Goal: Task Accomplishment & Management: Use online tool/utility

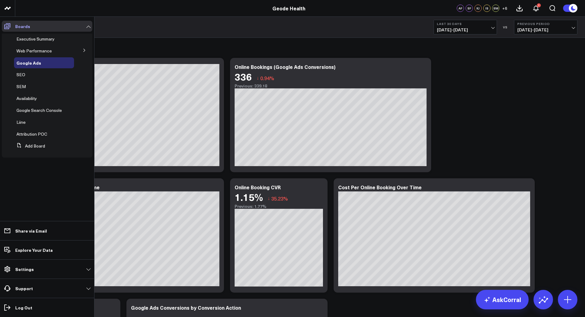
click at [8, 28] on icon at bounding box center [7, 26] width 6 height 6
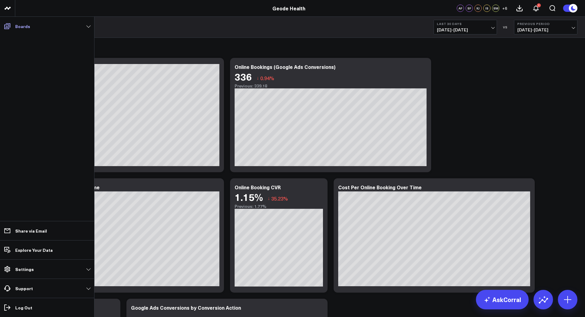
click at [8, 28] on icon at bounding box center [7, 26] width 6 height 6
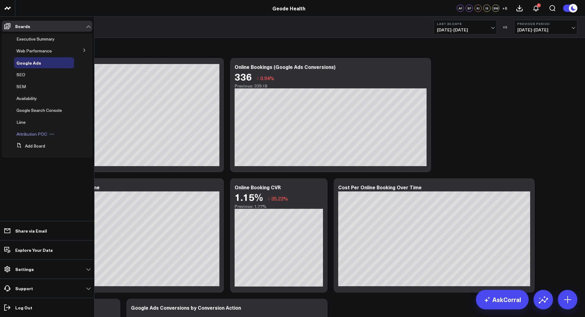
click at [34, 133] on span "Attribution POC" at bounding box center [31, 134] width 31 height 6
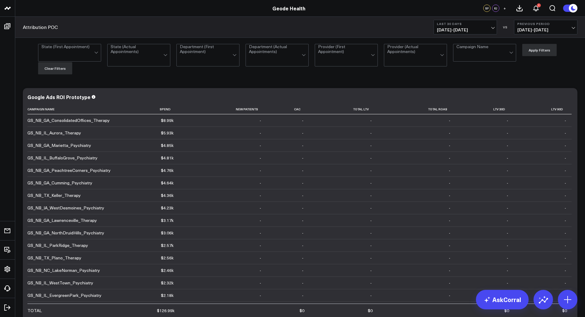
click at [494, 31] on button "Last 30 Days [DATE] - [DATE]" at bounding box center [464, 27] width 63 height 15
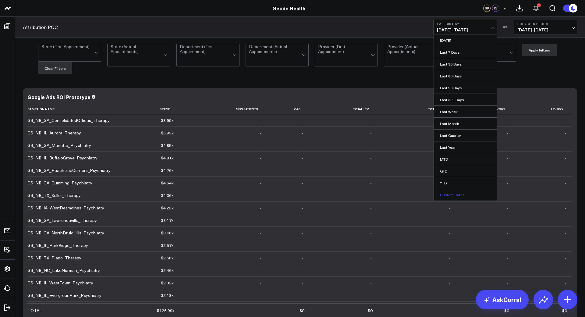
click at [466, 195] on link "Custom Dates" at bounding box center [465, 195] width 63 height 12
select select "8"
select select "2025"
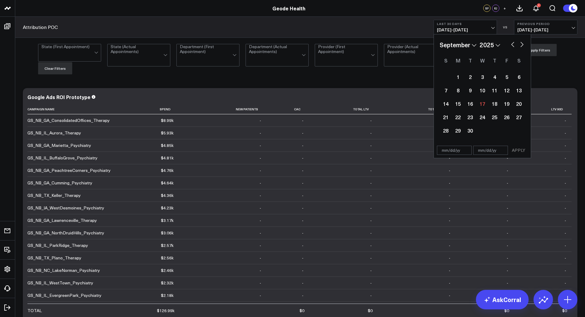
click at [496, 46] on select "2026 2025 2024 2023 2022 2021 2020 2019 2018 2017 2016 2015 2014 2013 2012 2011…" at bounding box center [489, 44] width 21 height 9
select select "8"
select select "2024"
click at [474, 45] on select "January February March April May June July August September October November De…" at bounding box center [458, 44] width 37 height 9
select select "2024"
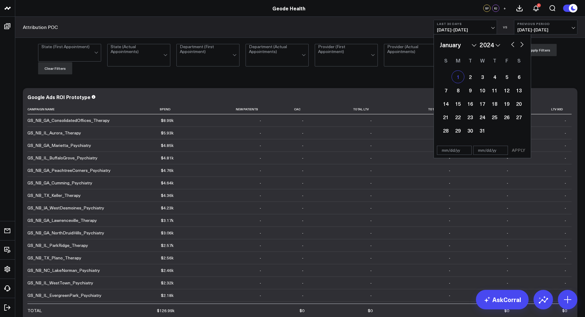
click at [458, 77] on div "1" at bounding box center [458, 77] width 12 height 12
type input "[DATE]"
select select "2024"
click at [543, 29] on span "[DATE] - [DATE]" at bounding box center [545, 29] width 57 height 5
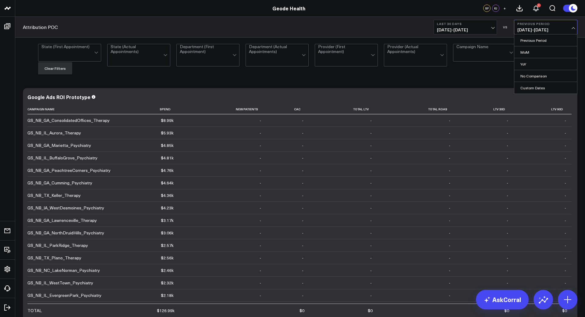
click at [487, 29] on span "[DATE] - [DATE]" at bounding box center [465, 29] width 57 height 5
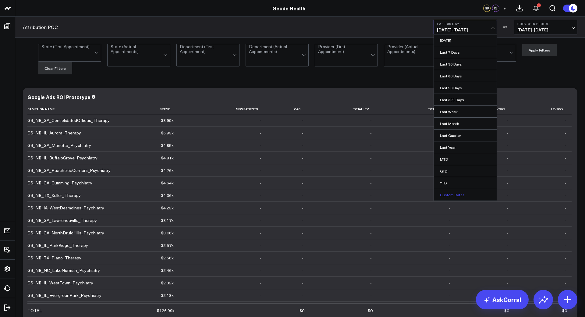
click at [454, 193] on link "Custom Dates" at bounding box center [465, 195] width 63 height 12
select select "8"
select select "2025"
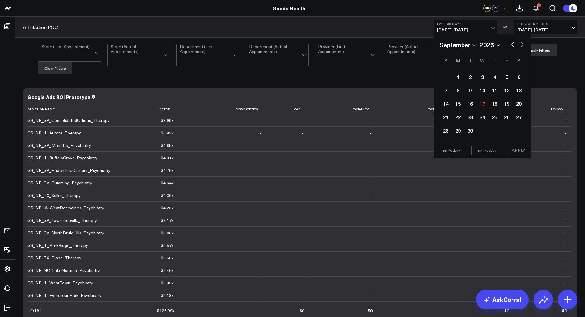
click at [473, 47] on select "January February March April May June July August September October November De…" at bounding box center [458, 44] width 37 height 9
select select "2025"
click at [496, 41] on select "2026 2025 2024 2023 2022 2021 2020 2019 2018 2017 2016 2015 2014 2013 2012 2011…" at bounding box center [489, 44] width 21 height 9
select select "2024"
click at [458, 76] on div "1" at bounding box center [458, 77] width 12 height 12
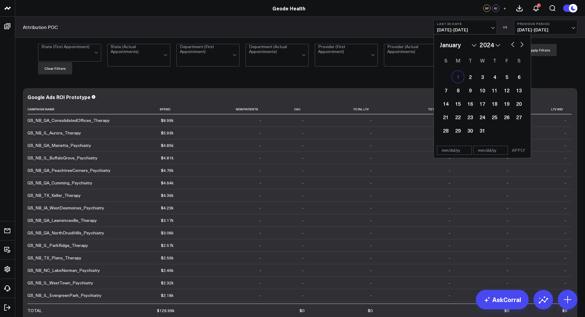
type input "[DATE]"
select select "2024"
click at [497, 45] on select "2026 2025 2024 2023 2022 2021 2020 2019 2018 2017 2016 2015 2014 2013 2012 2011…" at bounding box center [489, 44] width 21 height 9
select select "2025"
click at [471, 46] on select "January February March April May June July August September October November De…" at bounding box center [458, 44] width 37 height 9
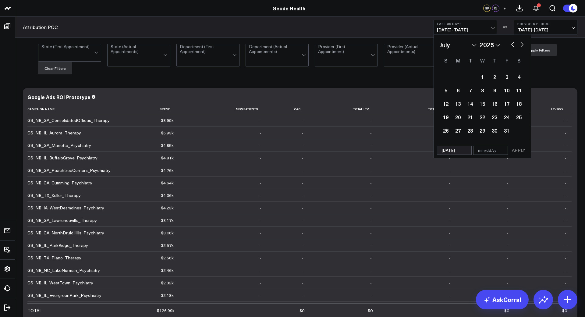
select select "6"
select select "2025"
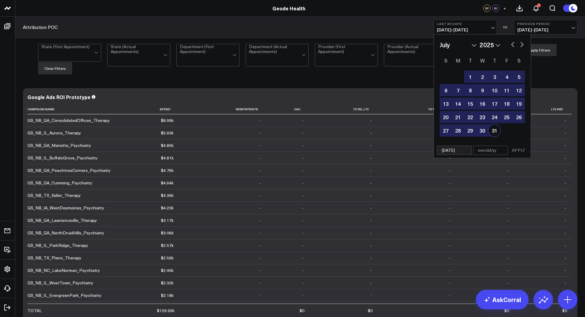
click at [496, 131] on div "31" at bounding box center [494, 130] width 12 height 12
type input "[DATE]"
select select "6"
select select "2025"
click at [494, 130] on div "31" at bounding box center [494, 130] width 12 height 12
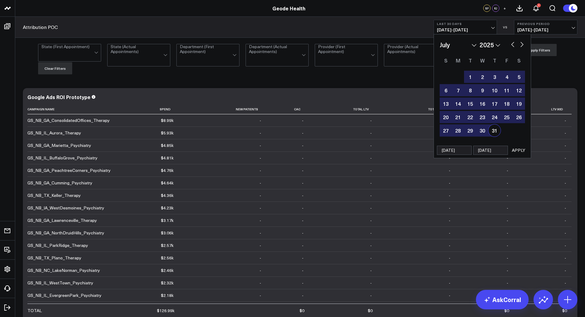
type input "[DATE]"
select select "6"
select select "2025"
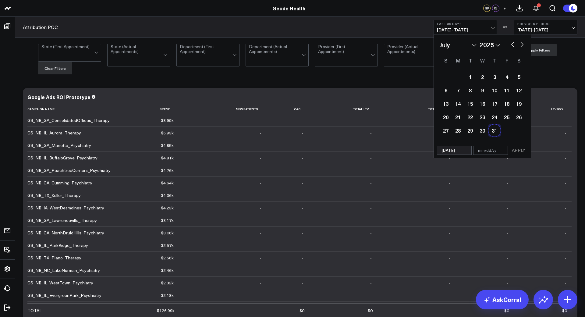
click at [494, 130] on div "31" at bounding box center [494, 130] width 12 height 12
type input "[DATE]"
select select "6"
select select "2025"
click at [475, 45] on select "January February March April May June July August September October November De…" at bounding box center [458, 44] width 37 height 9
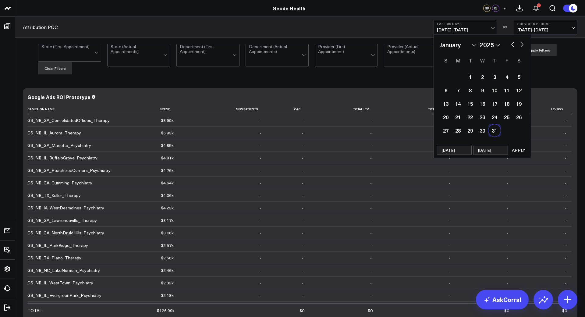
select select "2025"
click at [499, 45] on select "2026 2025 2024 2023 2022 2021 2020 2019 2018 2017 2016 2015 2014 2013 2012 2011…" at bounding box center [489, 44] width 21 height 9
select select "2023"
click at [495, 45] on select "2026 2025 2024 2023 2022 2021 2020 2019 2018 2017 2016 2015 2014 2013 2012 2011…" at bounding box center [489, 44] width 21 height 9
select select "2024"
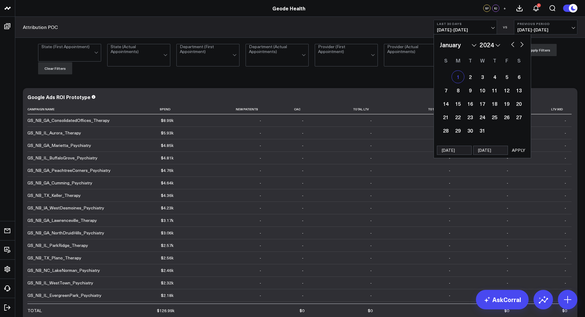
click at [459, 77] on div "1" at bounding box center [458, 77] width 12 height 12
type input "[DATE]"
select select "2024"
click at [475, 44] on select "January February March April May June July August September October November De…" at bounding box center [458, 44] width 37 height 9
select select "6"
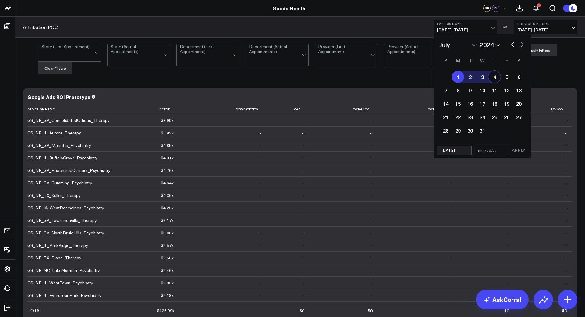
select select "2024"
click at [496, 44] on select "2026 2025 2024 2023 2022 2021 2020 2019 2018 2017 2016 2015 2014 2013 2012 2011…" at bounding box center [489, 44] width 21 height 9
select select "6"
select select "2025"
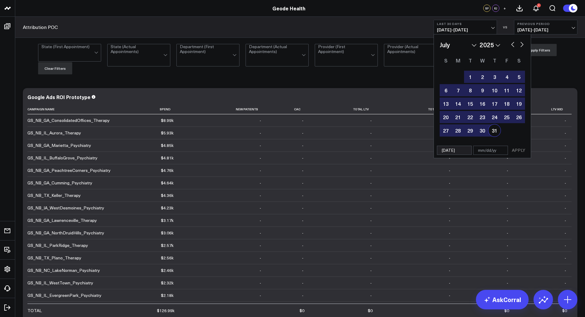
click at [493, 128] on div "31" at bounding box center [494, 130] width 12 height 12
type input "[DATE]"
select select "6"
select select "2025"
click at [517, 147] on button "APPLY" at bounding box center [518, 150] width 18 height 9
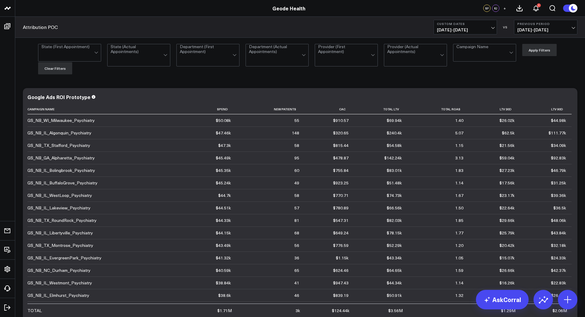
click at [218, 54] on div at bounding box center [206, 60] width 53 height 12
type input "moor"
click at [212, 64] on div "NC [GEOGRAPHIC_DATA] Office" at bounding box center [208, 68] width 62 height 22
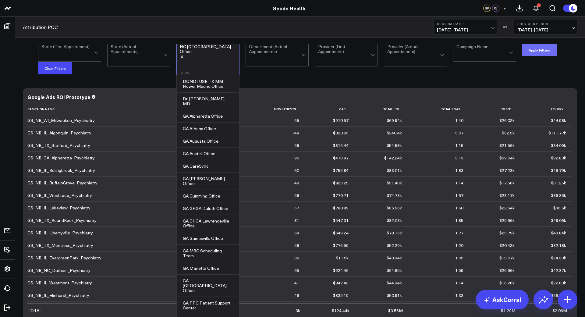
click at [530, 46] on button "Apply Filters" at bounding box center [539, 50] width 34 height 12
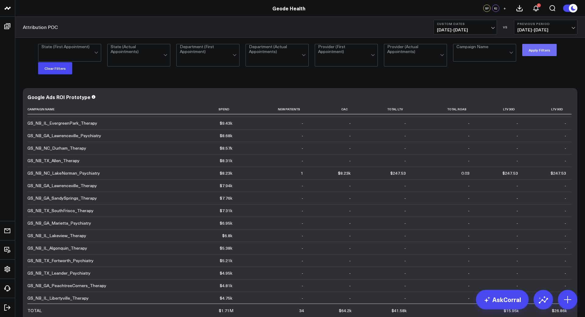
click at [543, 47] on button "Apply Filters" at bounding box center [539, 50] width 34 height 12
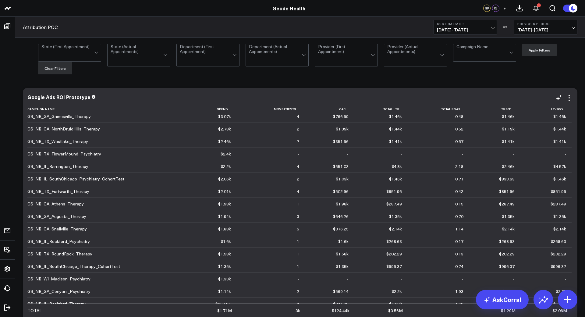
scroll to position [979, 0]
